Goal: Transaction & Acquisition: Obtain resource

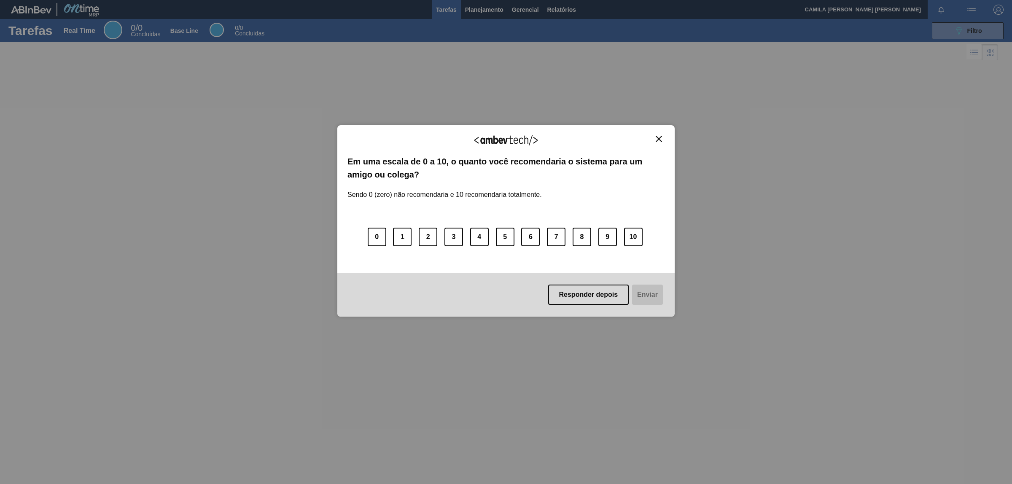
click at [553, 11] on div "Agradecemos seu feedback! Em uma escala de 0 a 10, o quanto você recomendaria o…" at bounding box center [505, 221] width 337 height 460
click at [660, 139] on img "Close" at bounding box center [658, 139] width 6 height 6
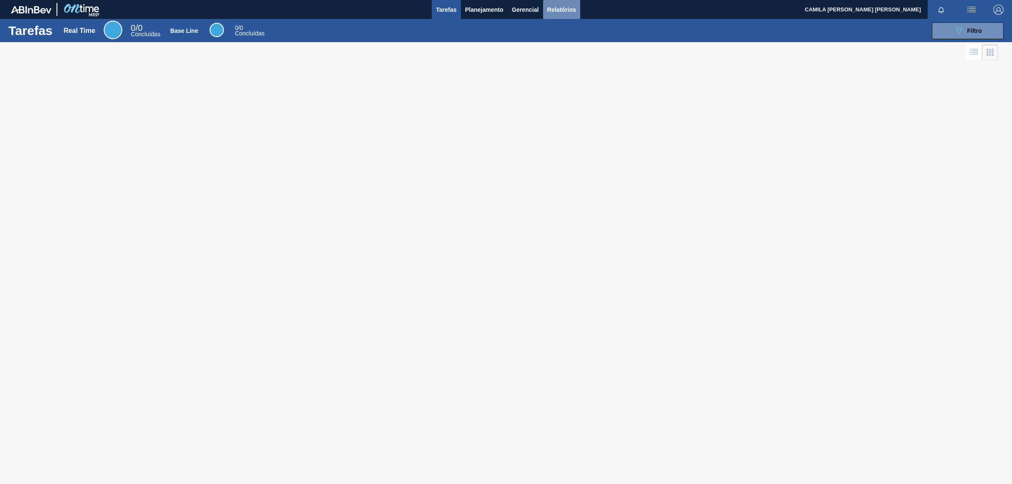
click at [564, 5] on span "Relatórios" at bounding box center [561, 10] width 29 height 10
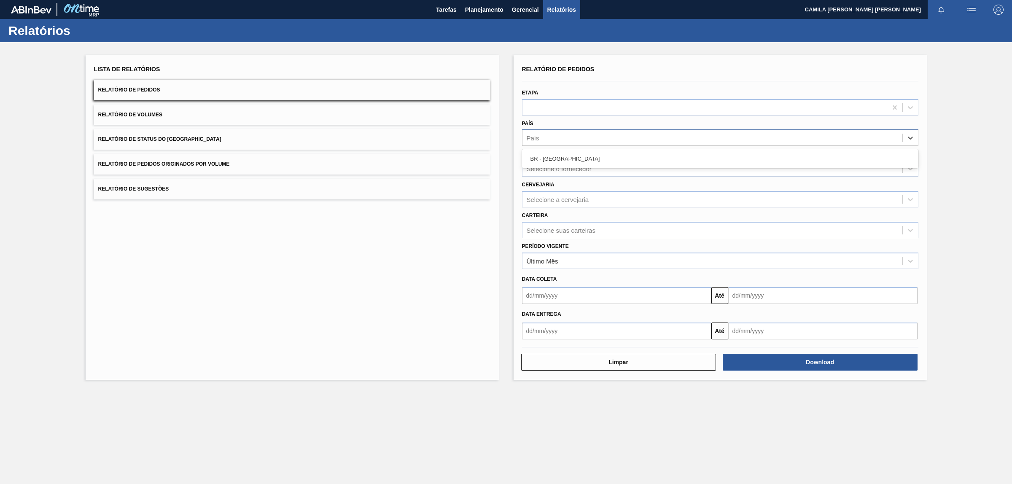
click at [561, 135] on div "País" at bounding box center [712, 138] width 380 height 12
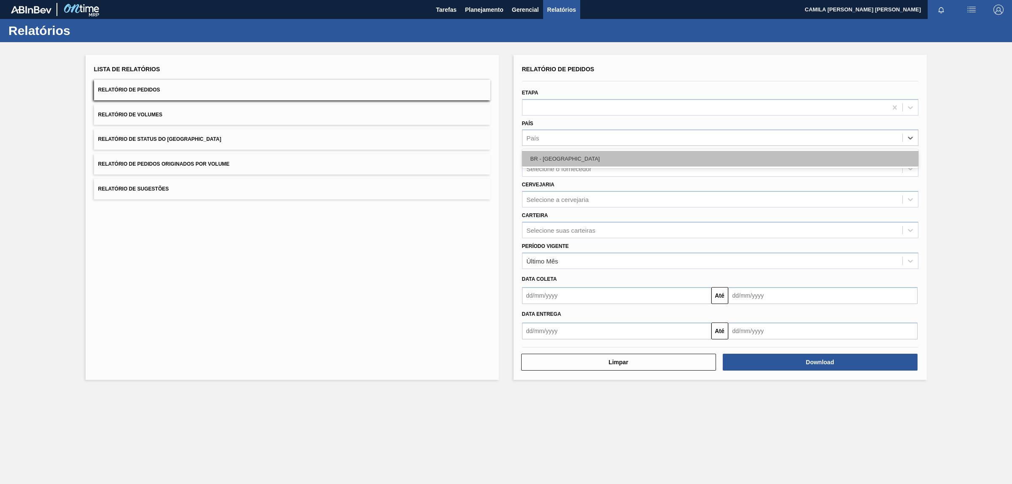
click at [562, 161] on div "BR - [GEOGRAPHIC_DATA]" at bounding box center [720, 159] width 396 height 16
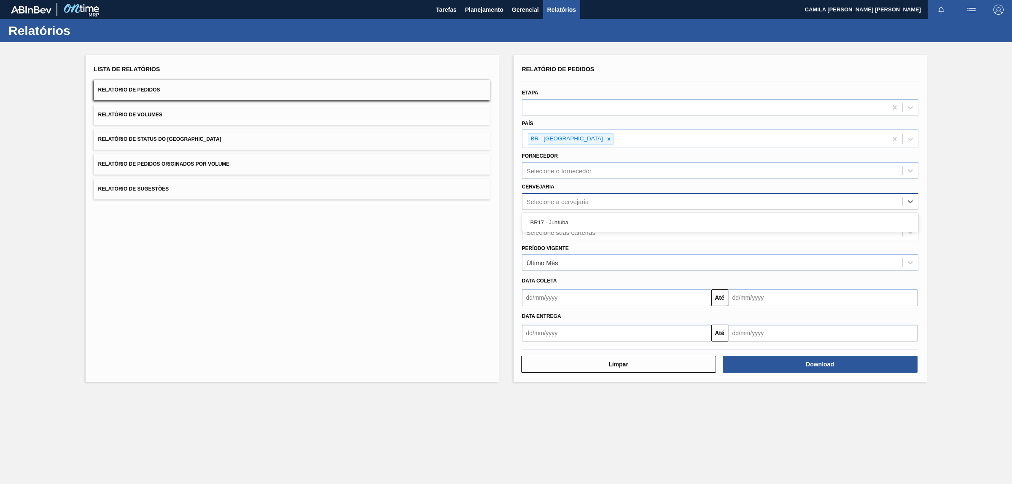
click at [580, 196] on div "Selecione a cervejaria" at bounding box center [712, 201] width 380 height 12
click at [556, 225] on div "BR17 - Juatuba" at bounding box center [720, 223] width 396 height 16
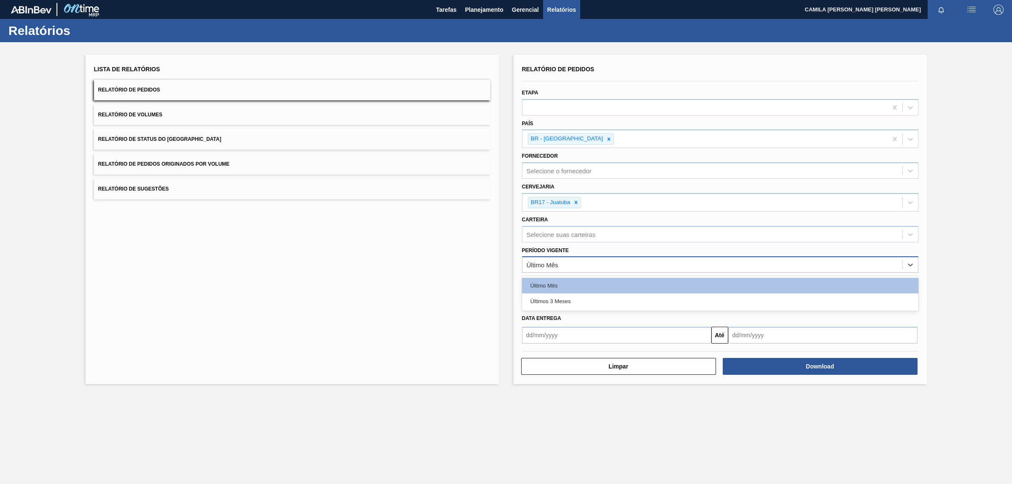
click at [558, 266] on div "Último Mês" at bounding box center [712, 265] width 380 height 12
drag, startPoint x: 563, startPoint y: 295, endPoint x: 561, endPoint y: 301, distance: 5.2
click at [563, 295] on div "Últimos 3 Meses" at bounding box center [720, 301] width 396 height 16
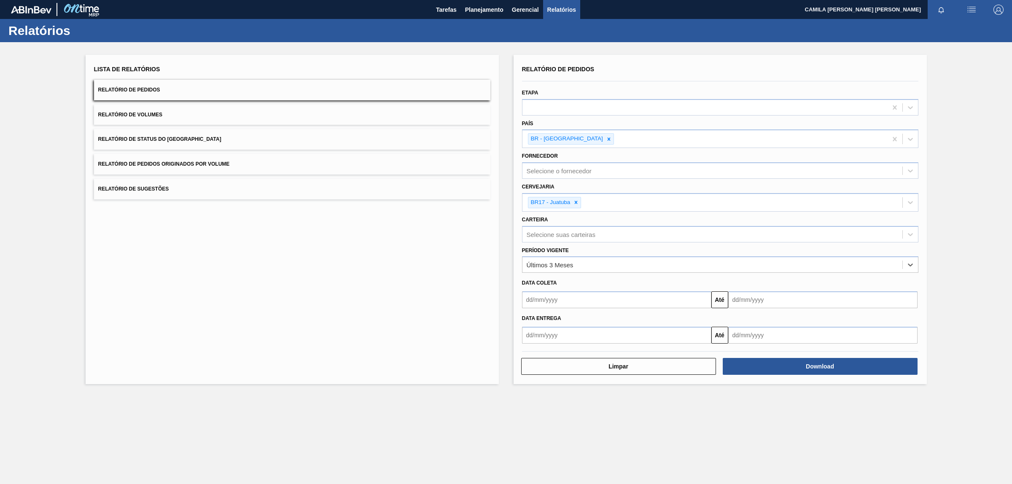
click at [550, 327] on input "text" at bounding box center [616, 335] width 189 height 17
click at [532, 355] on div "setembro 2025" at bounding box center [572, 355] width 101 height 7
click at [529, 354] on button "Previous Month" at bounding box center [529, 355] width 6 height 6
click at [526, 352] on button "Previous Month" at bounding box center [529, 355] width 6 height 6
drag, startPoint x: 561, startPoint y: 437, endPoint x: 619, endPoint y: 403, distance: 67.1
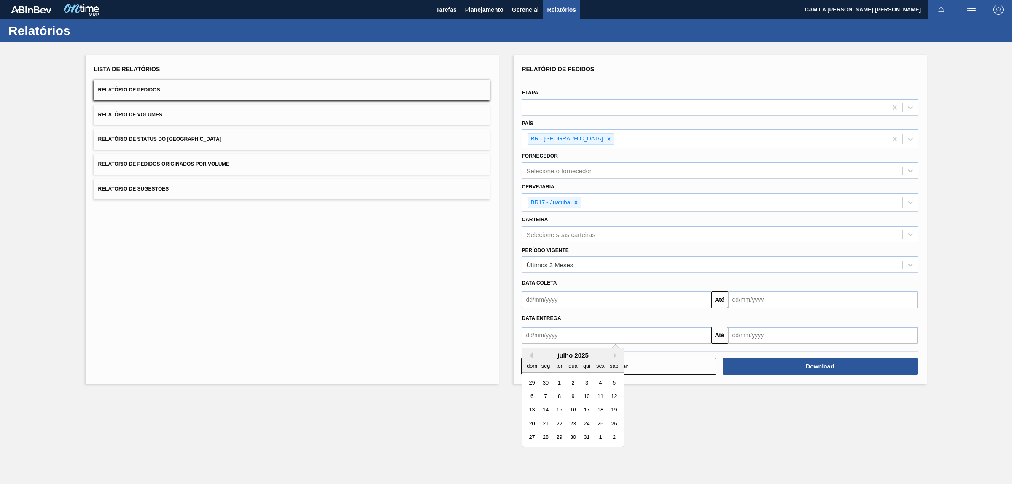
click at [561, 437] on div "29" at bounding box center [558, 436] width 11 height 11
type input "[DATE]"
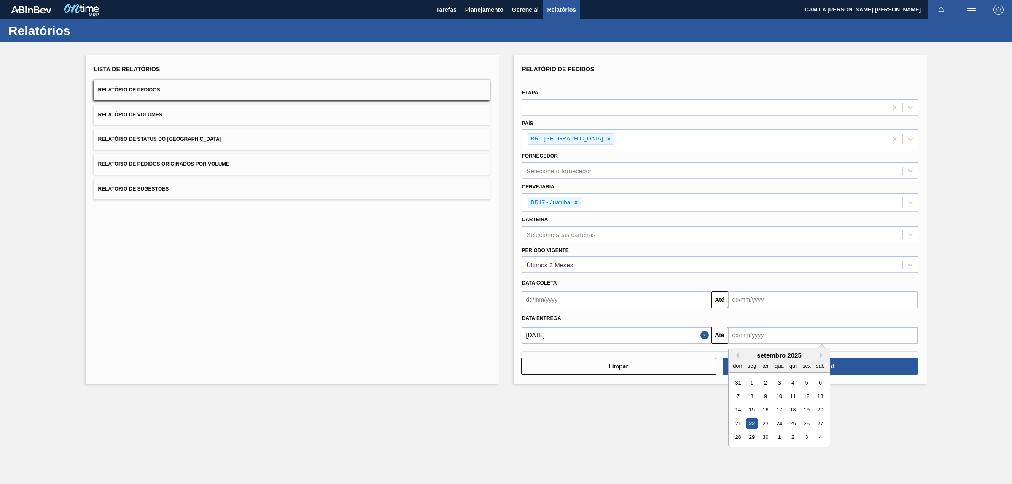
click at [759, 335] on input "text" at bounding box center [822, 335] width 189 height 17
click at [820, 357] on div "setembro 2025" at bounding box center [778, 355] width 101 height 7
click at [821, 353] on button "Next Month" at bounding box center [822, 355] width 6 height 6
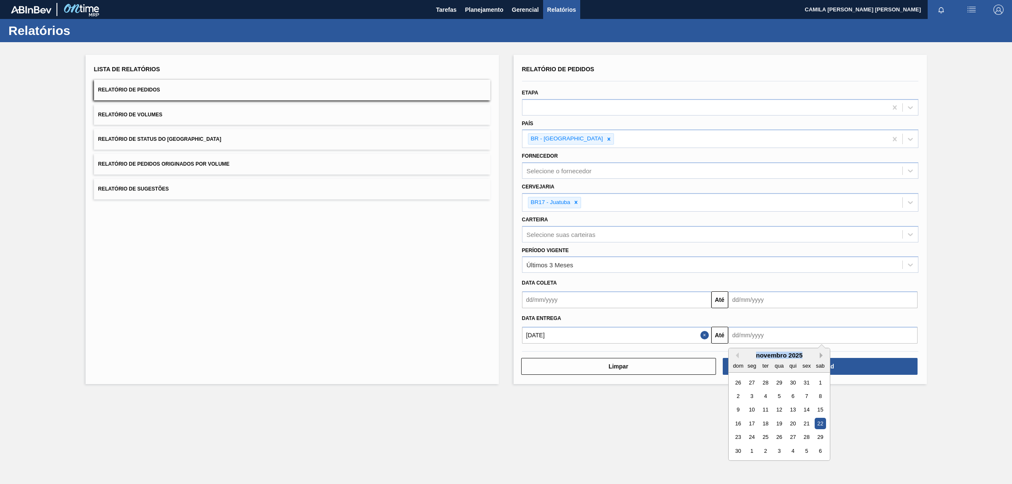
click at [821, 353] on button "Next Month" at bounding box center [822, 355] width 6 height 6
click at [822, 437] on div "3" at bounding box center [819, 436] width 11 height 11
type input "[DATE]"
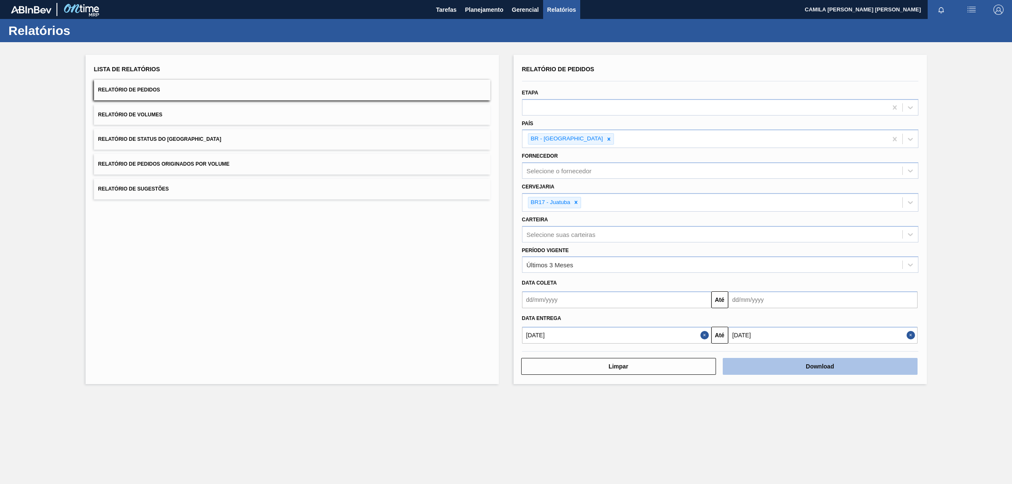
click at [834, 362] on button "Download" at bounding box center [819, 366] width 195 height 17
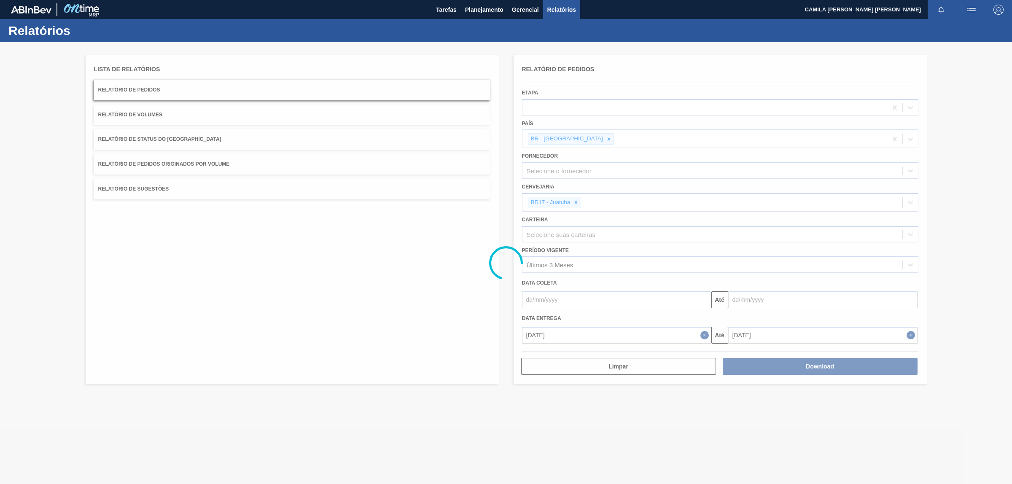
click at [966, 86] on div at bounding box center [506, 263] width 1012 height 442
